Goal: Task Accomplishment & Management: Complete application form

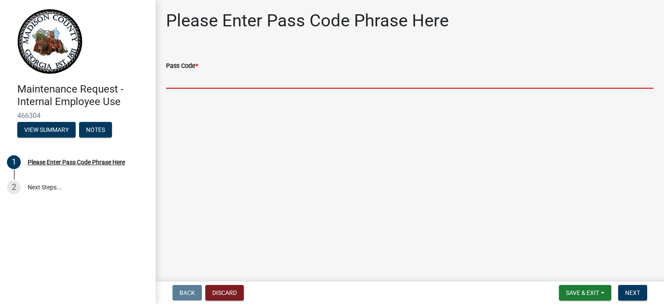
click at [192, 74] on input "Pass Code *" at bounding box center [410, 80] width 488 height 18
type input "bgmr2025"
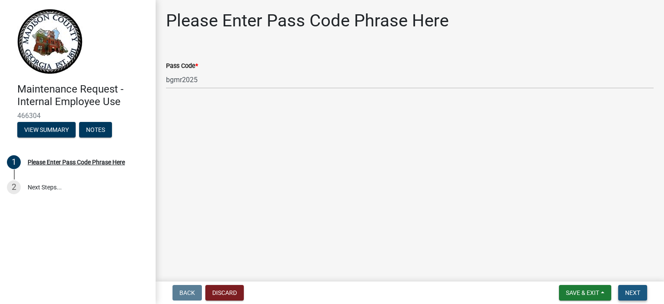
drag, startPoint x: 632, startPoint y: 294, endPoint x: 621, endPoint y: 288, distance: 12.2
click at [633, 294] on span "Next" at bounding box center [632, 292] width 15 height 7
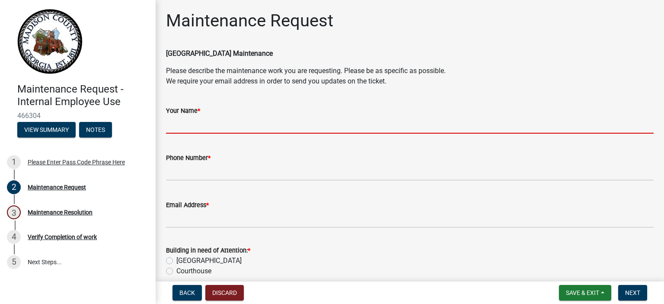
click at [187, 119] on input "Your Name *" at bounding box center [410, 125] width 488 height 18
type input "[PERSON_NAME]"
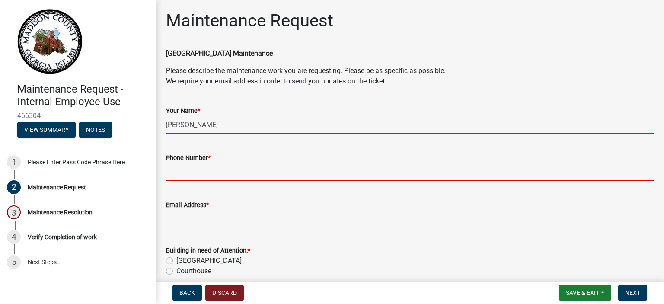
type input "7067956350"
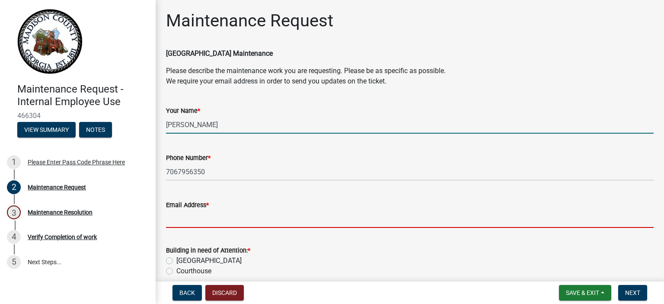
type input "[EMAIL_ADDRESS][DOMAIN_NAME]"
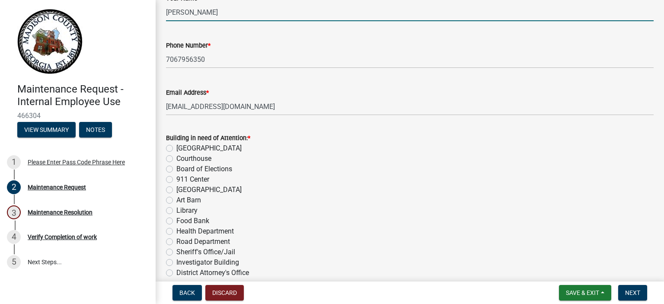
scroll to position [115, 0]
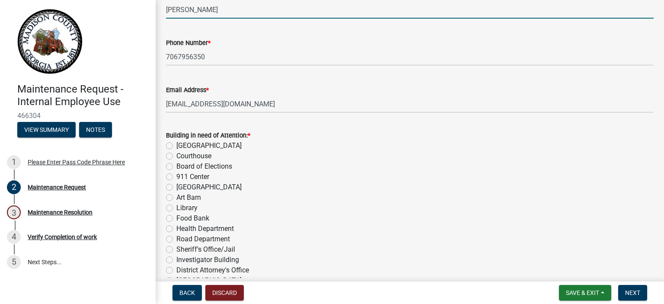
click at [176, 142] on label "[GEOGRAPHIC_DATA]" at bounding box center [208, 146] width 65 height 10
click at [176, 142] on input "[GEOGRAPHIC_DATA]" at bounding box center [179, 144] width 6 height 6
radio input "true"
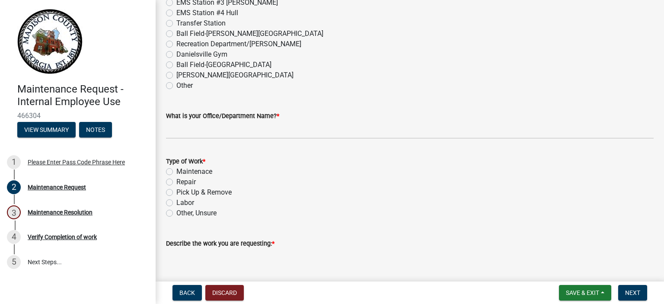
scroll to position [490, 0]
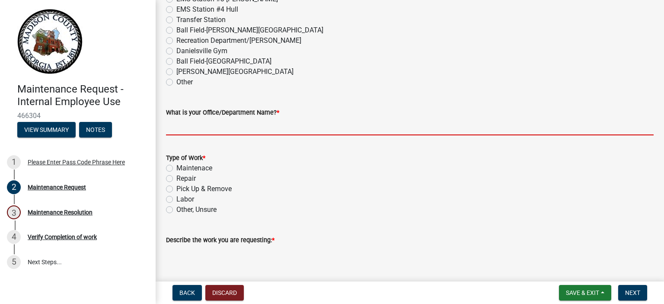
click at [179, 127] on input "What is your Office/Department Name? *" at bounding box center [410, 127] width 488 height 18
type input "Building, Code, Animal Control & Planning & Zoning"
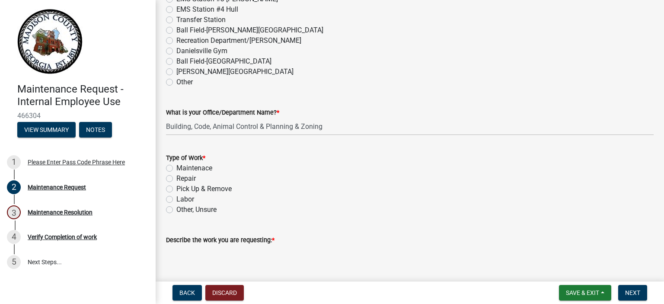
click at [176, 186] on label "Pick Up & Remove" at bounding box center [203, 189] width 55 height 10
click at [176, 186] on input "Pick Up & Remove" at bounding box center [179, 187] width 6 height 6
radio input "true"
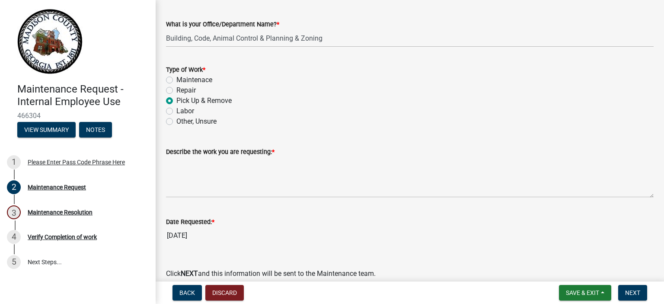
scroll to position [591, 0]
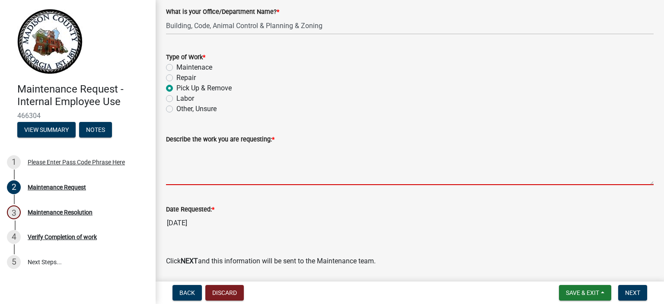
click at [181, 172] on textarea "Describe the work you are requesting: *" at bounding box center [410, 164] width 488 height 41
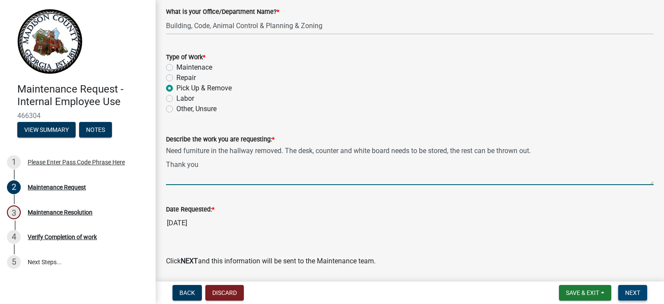
type textarea "Need furniture in the hallway removed. The desk, counter and white board needs …"
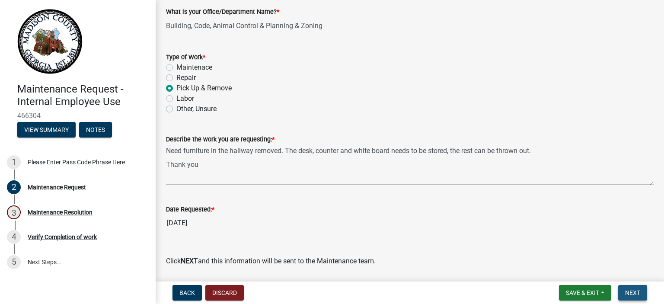
click at [631, 294] on span "Next" at bounding box center [632, 292] width 15 height 7
